Goal: Information Seeking & Learning: Understand process/instructions

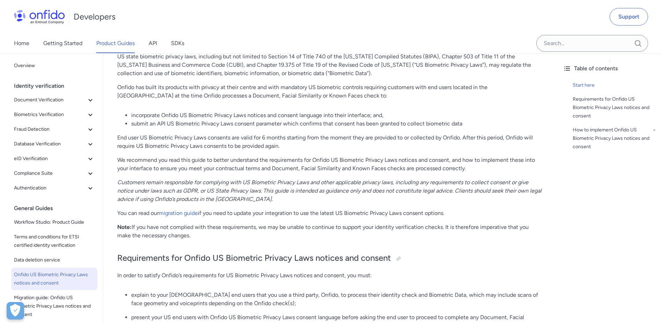
scroll to position [93, 0]
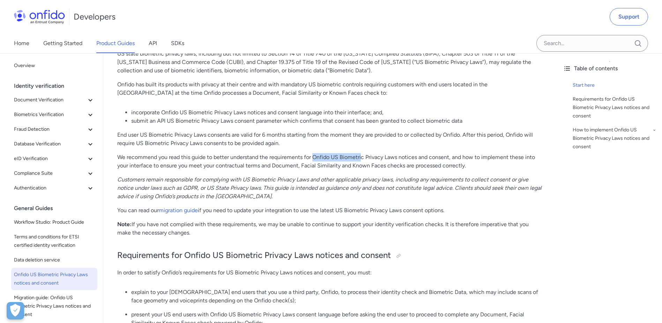
drag, startPoint x: 314, startPoint y: 155, endPoint x: 361, endPoint y: 159, distance: 47.6
click at [361, 159] on p "We recommend you read this guide to better understand the requirements for Onfi…" at bounding box center [330, 161] width 426 height 17
click at [256, 131] on p "End user US Biometric Privacy Laws consents are valid for 6 months starting fro…" at bounding box center [330, 139] width 426 height 17
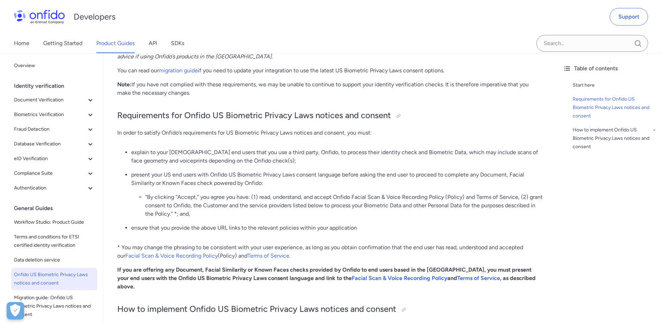
scroll to position [256, 0]
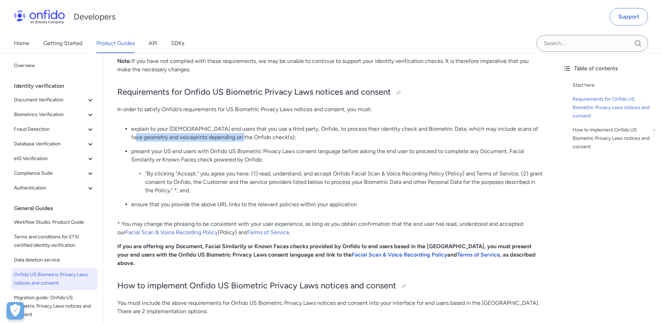
drag, startPoint x: 130, startPoint y: 136, endPoint x: 240, endPoint y: 135, distance: 109.7
click at [240, 135] on ul "explain to your [DEMOGRAPHIC_DATA] end users that you use a third party, Onfido…" at bounding box center [330, 169] width 426 height 89
click at [240, 135] on p "explain to your [DEMOGRAPHIC_DATA] end users that you use a third party, Onfido…" at bounding box center [337, 133] width 412 height 17
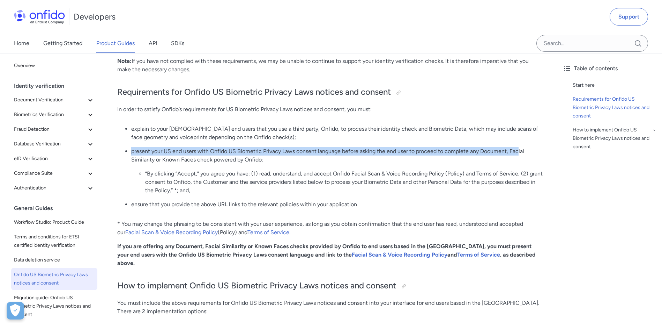
drag, startPoint x: 130, startPoint y: 152, endPoint x: 519, endPoint y: 150, distance: 388.3
click at [439, 150] on ul "explain to your [DEMOGRAPHIC_DATA] end users that you use a third party, Onfido…" at bounding box center [330, 169] width 426 height 89
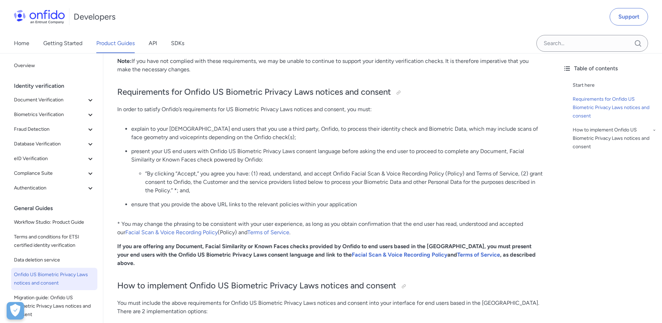
click at [373, 157] on p "present your US end users with Onfido US Biometric Privacy Laws consent languag…" at bounding box center [337, 155] width 412 height 17
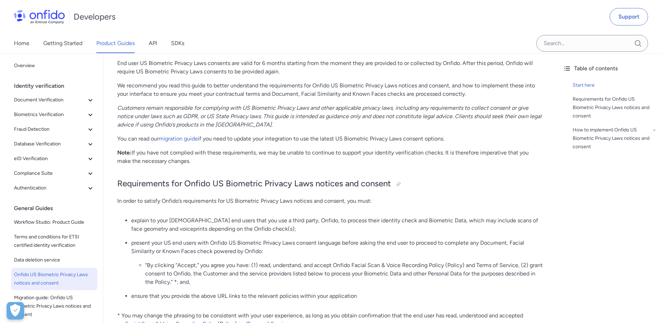
scroll to position [178, 0]
